Goal: Task Accomplishment & Management: Use online tool/utility

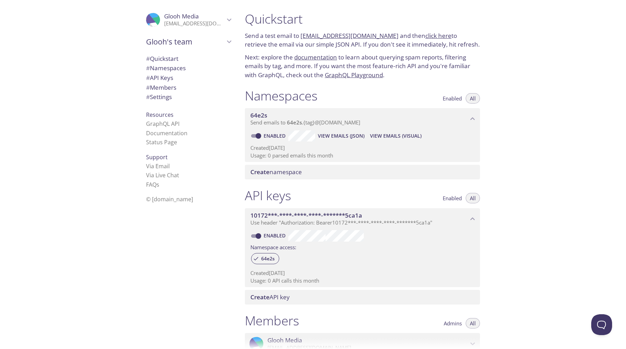
scroll to position [143, 0]
click at [530, 167] on div "Quickstart Send a test email to 64e2s.test@inbox.testmail.app and then click he…" at bounding box center [432, 174] width 386 height 349
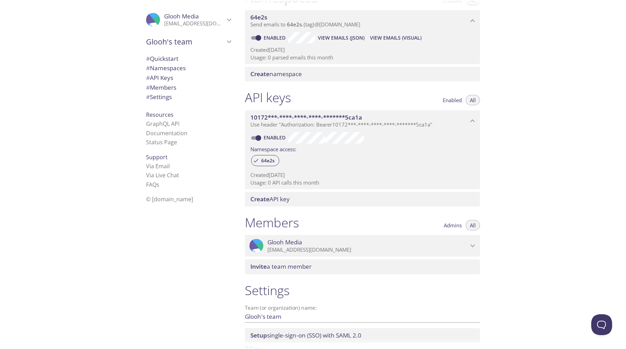
scroll to position [85, 0]
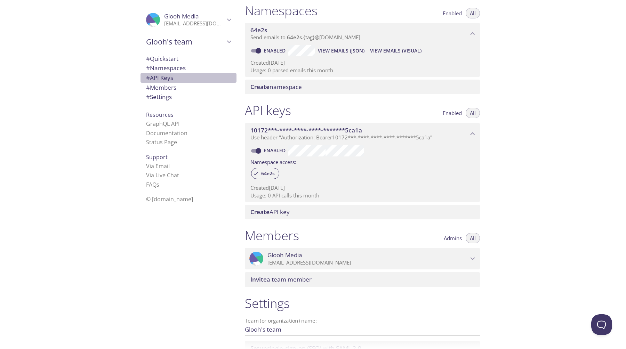
click at [174, 77] on span "# API Keys" at bounding box center [188, 77] width 85 height 9
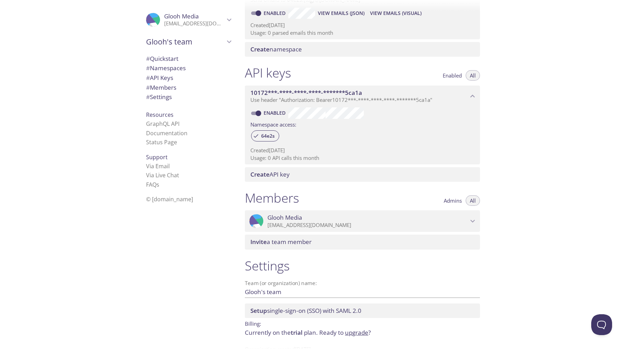
scroll to position [145, 0]
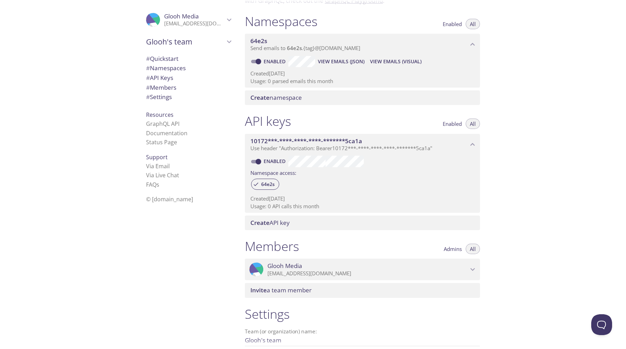
scroll to position [57, 0]
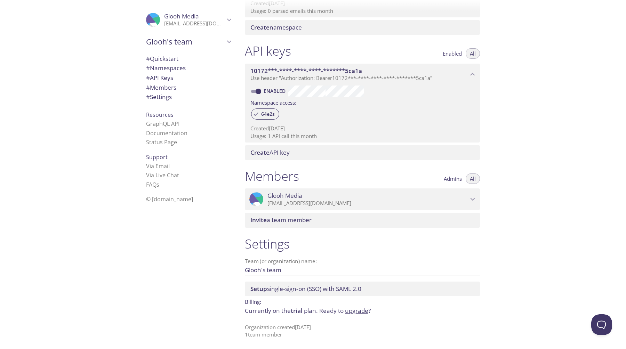
scroll to position [145, 0]
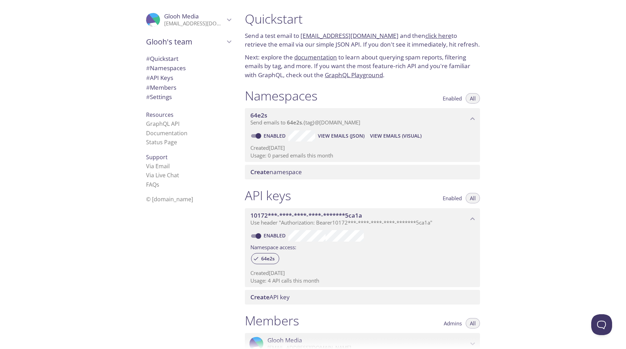
click at [316, 157] on p "Usage: 0 parsed emails this month" at bounding box center [362, 155] width 224 height 7
click at [391, 112] on span "64e2s" at bounding box center [359, 116] width 218 height 8
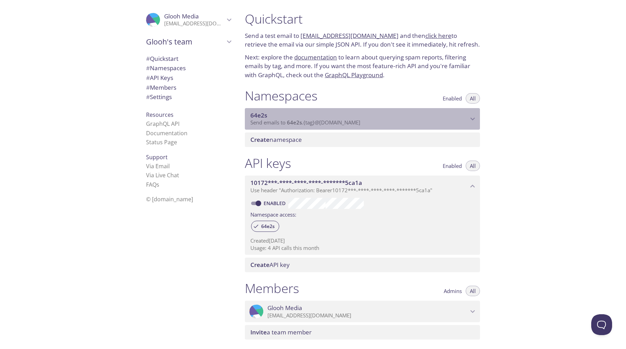
click at [391, 112] on span "64e2s" at bounding box center [359, 116] width 218 height 8
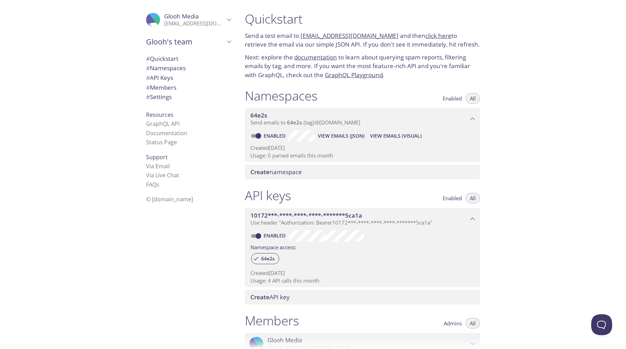
click at [519, 115] on div "Quickstart Send a test email to [EMAIL_ADDRESS][DOMAIN_NAME] and then click her…" at bounding box center [432, 174] width 386 height 349
click at [176, 57] on span "# Quickstart" at bounding box center [188, 58] width 85 height 9
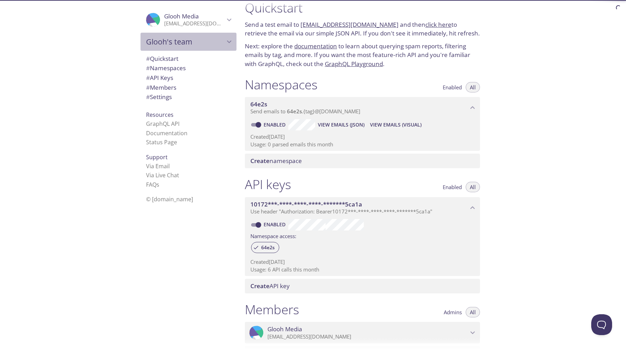
click at [186, 42] on span "Glooh's team" at bounding box center [185, 42] width 79 height 10
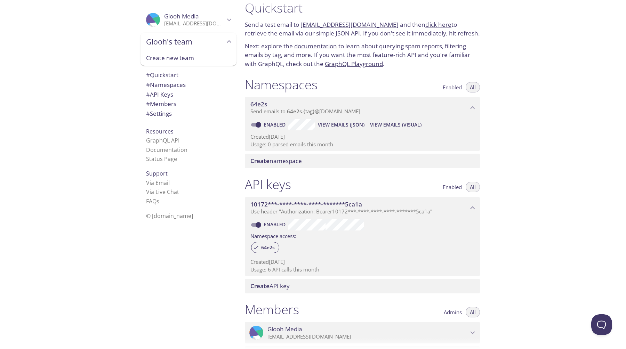
click at [186, 42] on span "Glooh's team" at bounding box center [185, 42] width 79 height 10
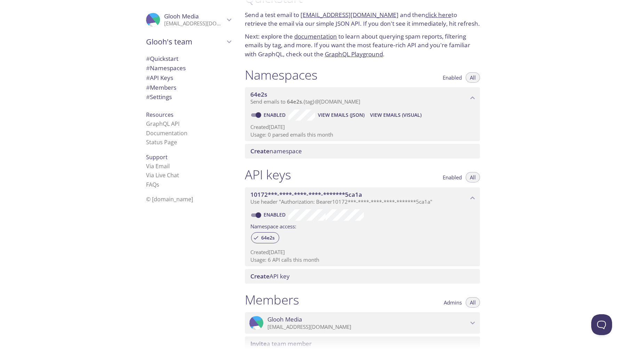
scroll to position [21, 0]
click at [435, 15] on link "click here" at bounding box center [438, 14] width 26 height 8
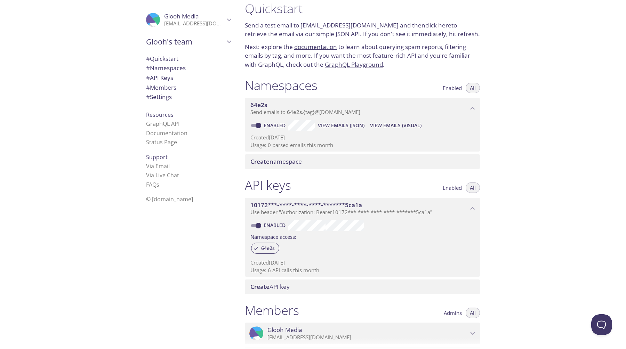
scroll to position [0, 0]
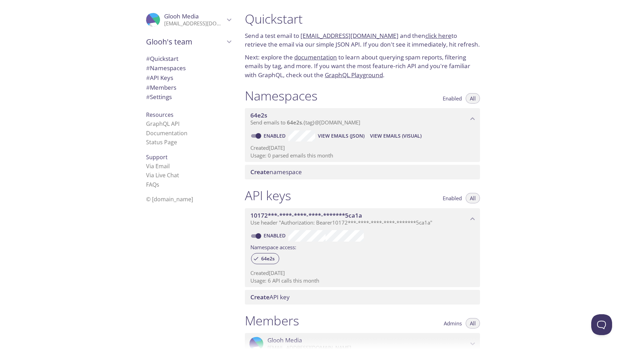
click at [431, 35] on link "click here" at bounding box center [438, 36] width 26 height 8
